Goal: Ask a question

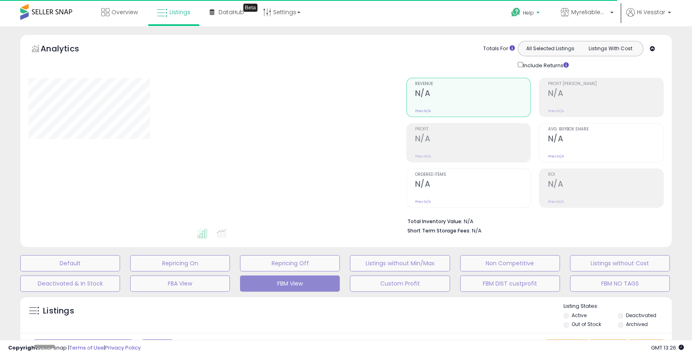
click at [527, 10] on span "Help" at bounding box center [528, 12] width 11 height 7
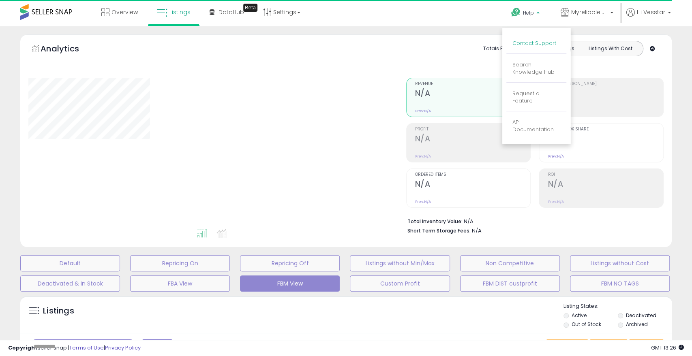
click at [541, 44] on link "Contact Support" at bounding box center [535, 43] width 44 height 8
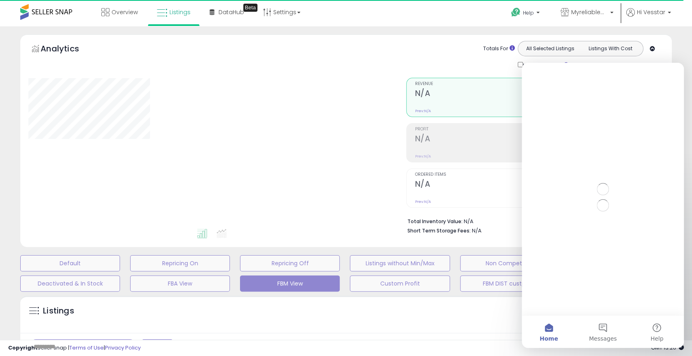
select select "**"
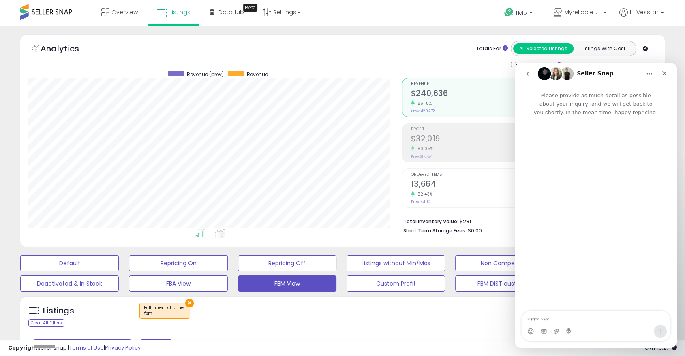
click at [527, 73] on icon "go back" at bounding box center [528, 74] width 6 height 6
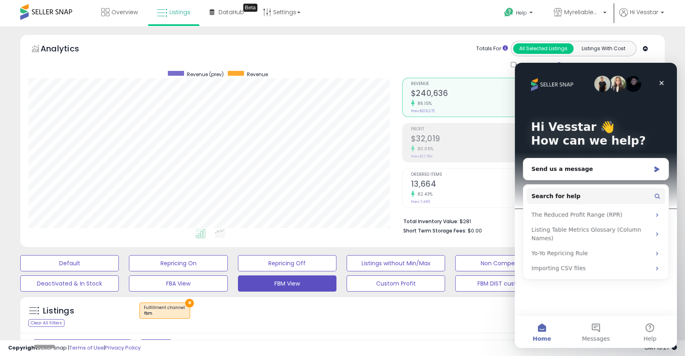
click at [655, 10] on span "Hi Vesstar" at bounding box center [644, 12] width 28 height 8
click at [665, 80] on div "Close" at bounding box center [662, 83] width 15 height 15
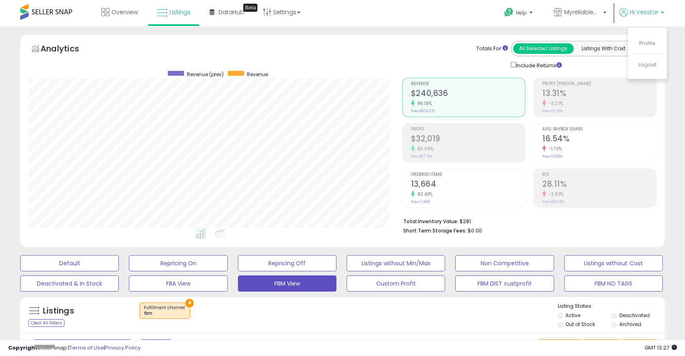
scroll to position [0, 0]
click at [655, 63] on link "Logout" at bounding box center [648, 65] width 18 height 8
